Goal: Book appointment/travel/reservation

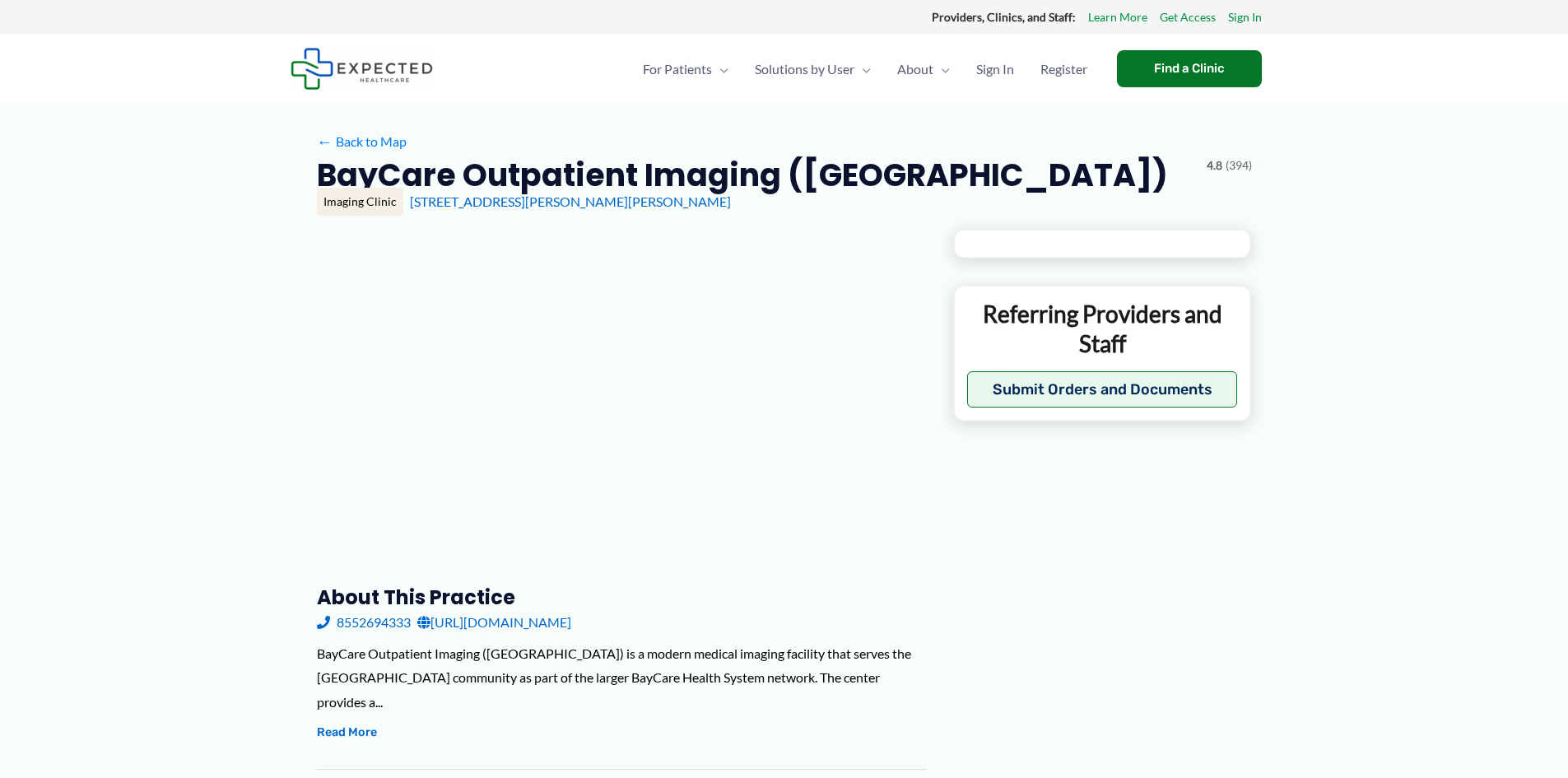
type input "**********"
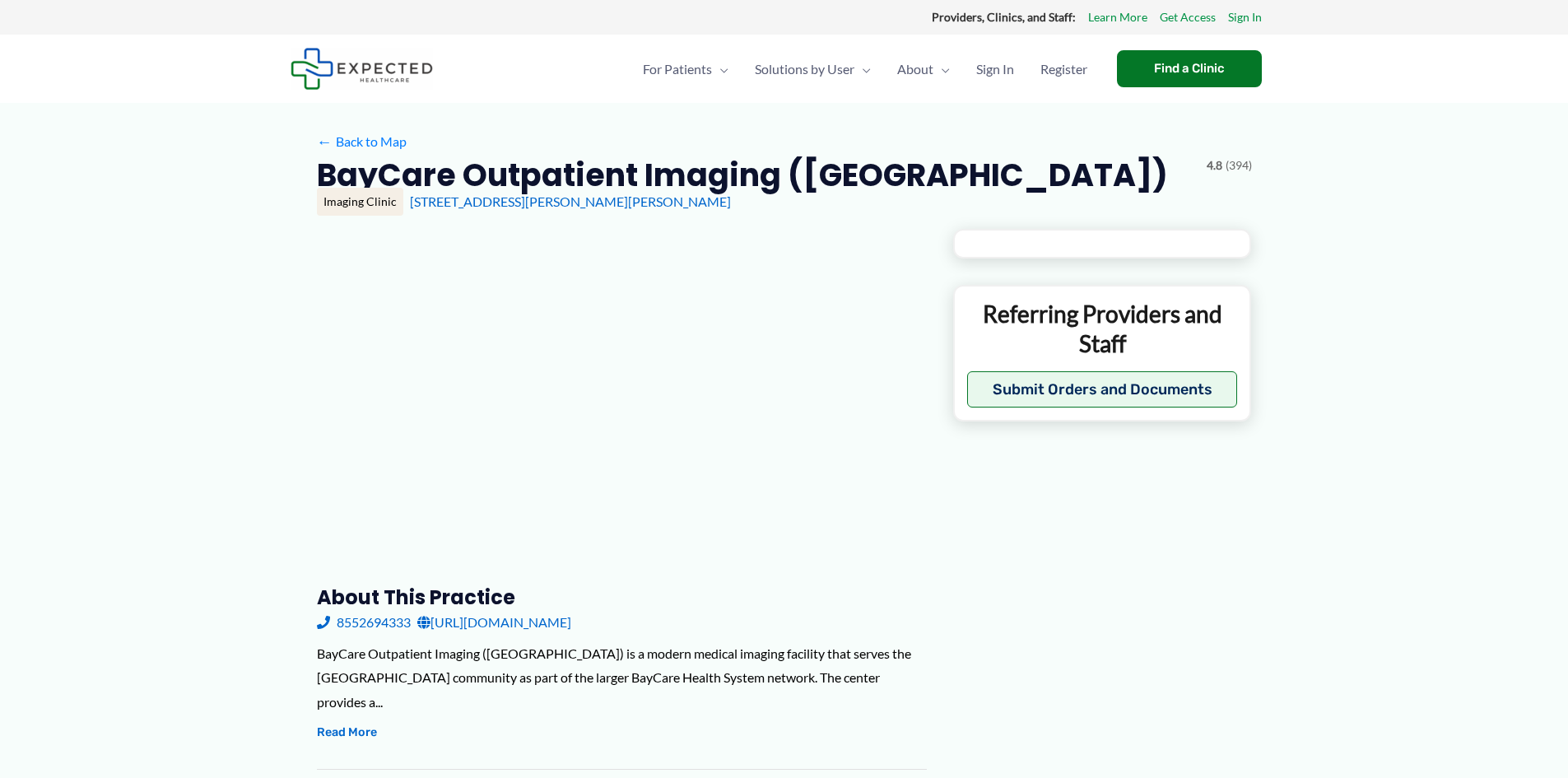
type input "**********"
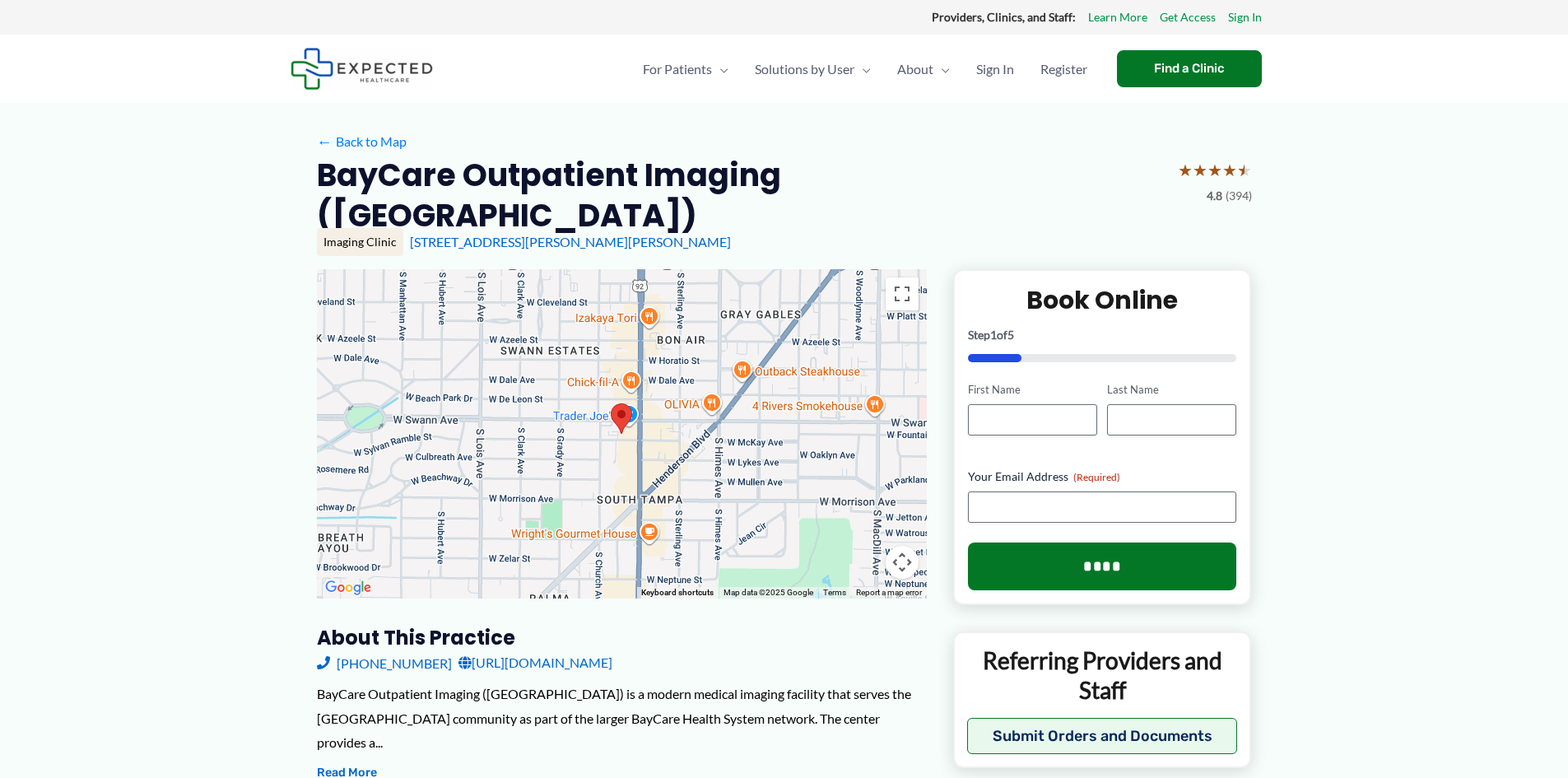
click at [611, 403] on area at bounding box center [611, 403] width 0 height 0
